Goal: Information Seeking & Learning: Learn about a topic

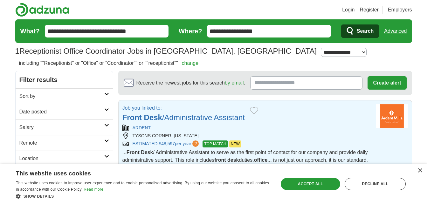
click at [224, 119] on link "Front Desk /Administrative Assistant" at bounding box center [184, 117] width 123 height 9
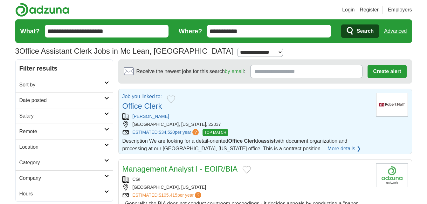
click at [147, 109] on link "Office Clerk" at bounding box center [143, 106] width 40 height 9
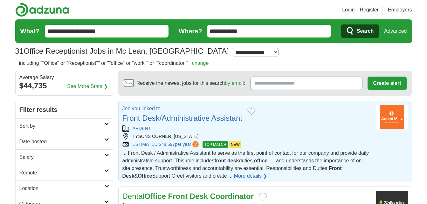
click at [226, 120] on link "Front Desk/Administrative Assistant" at bounding box center [183, 118] width 120 height 9
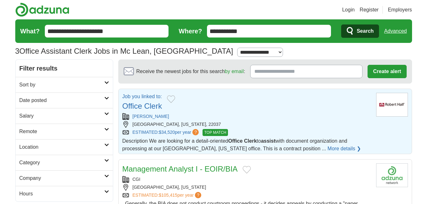
click at [150, 107] on link "Office Clerk" at bounding box center [143, 106] width 40 height 9
